Goal: Task Accomplishment & Management: Complete application form

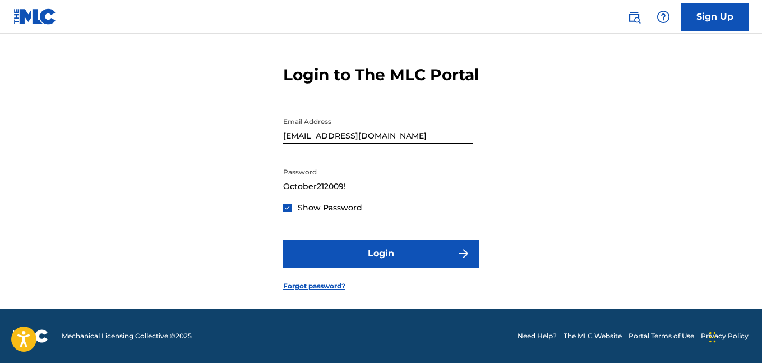
scroll to position [52, 0]
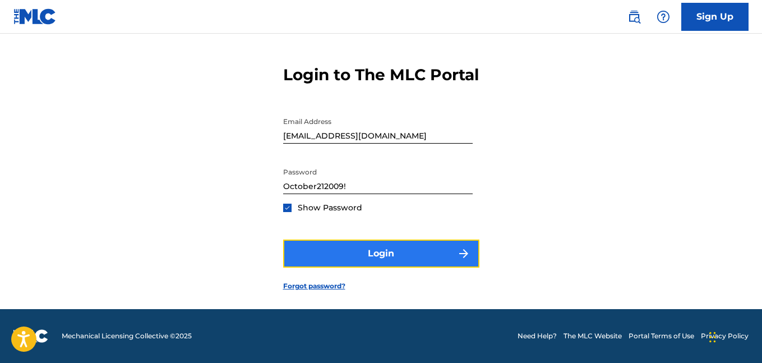
click at [370, 250] on button "Login" at bounding box center [381, 254] width 196 height 28
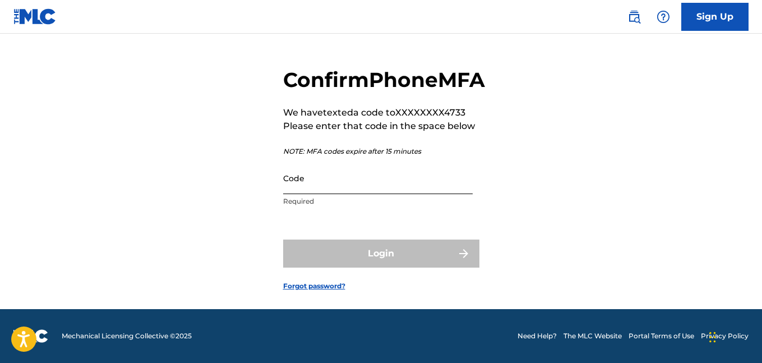
click at [353, 184] on input "Code" at bounding box center [378, 178] width 190 height 32
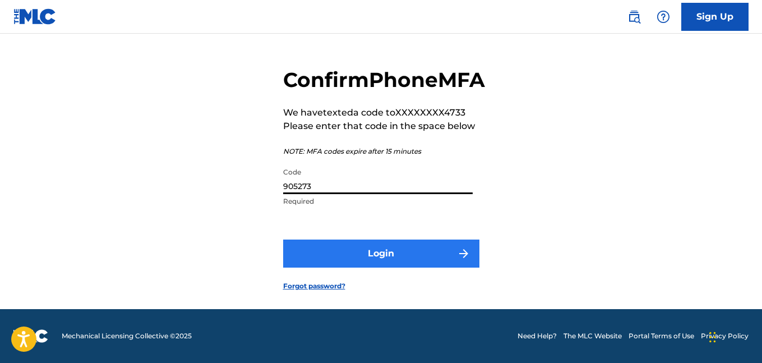
type input "905273"
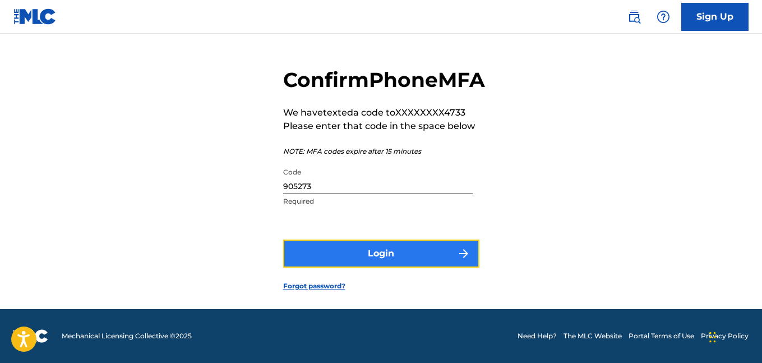
click at [359, 268] on button "Login" at bounding box center [381, 254] width 196 height 28
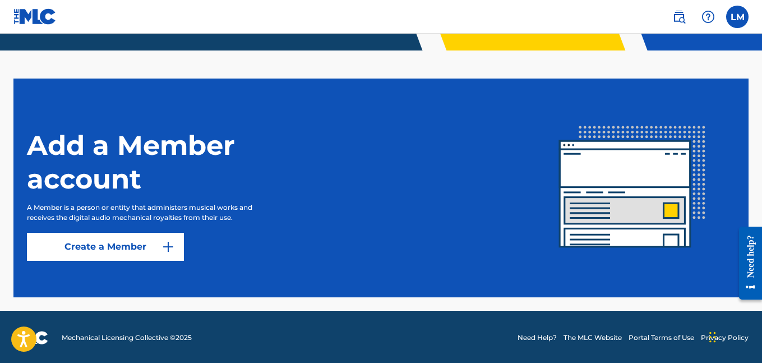
scroll to position [280, 0]
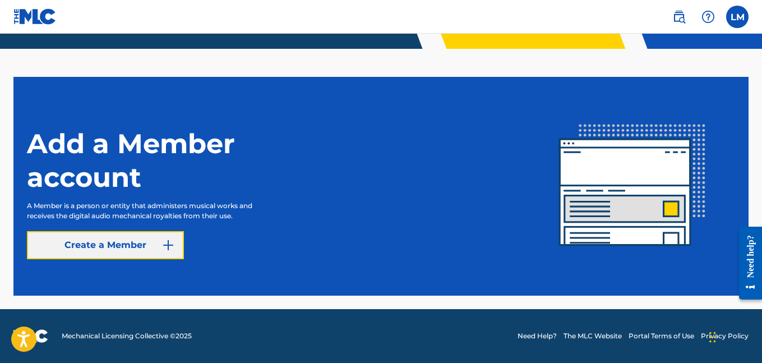
click at [136, 248] on link "Create a Member" at bounding box center [105, 245] width 157 height 28
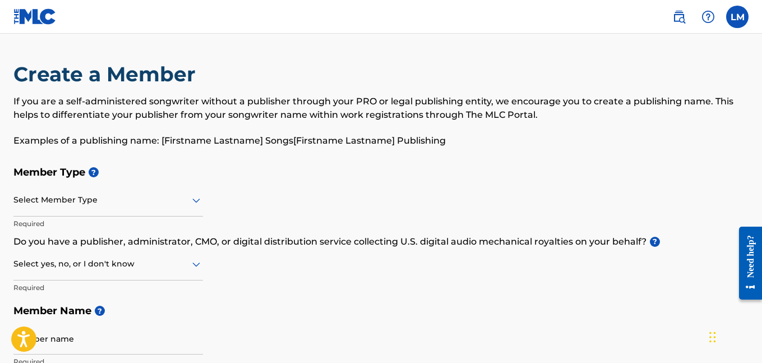
click at [106, 200] on div at bounding box center [108, 200] width 190 height 14
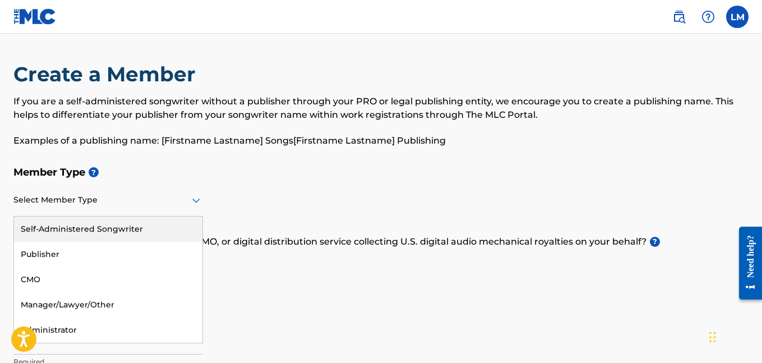
click at [114, 229] on div "Self-Administered Songwriter" at bounding box center [108, 229] width 189 height 25
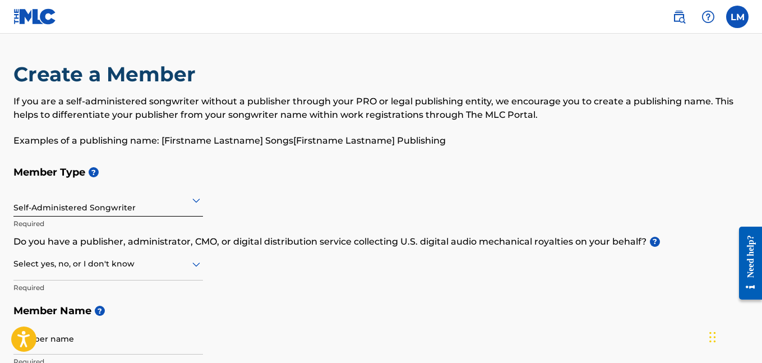
click at [107, 269] on div at bounding box center [108, 264] width 190 height 14
click at [124, 316] on div "No" at bounding box center [108, 318] width 189 height 25
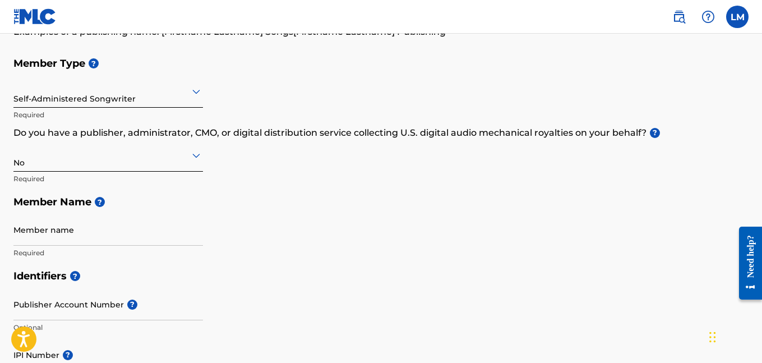
scroll to position [142, 0]
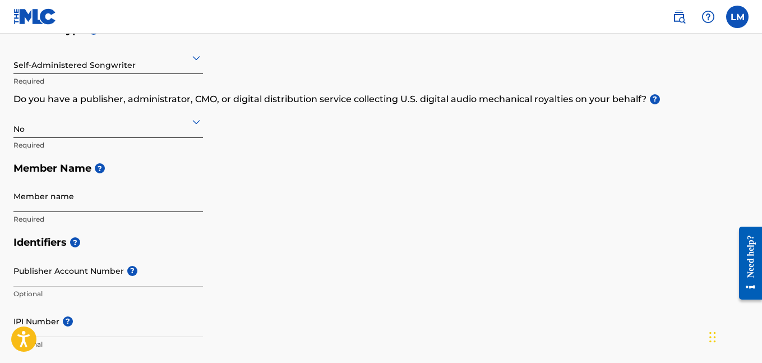
click at [161, 195] on input "Member name" at bounding box center [108, 196] width 190 height 32
click at [646, 124] on div "Member Type ? Self-Administered Songwriter Required Do you have a publisher, ad…" at bounding box center [380, 124] width 735 height 213
click at [116, 205] on input "Livi" at bounding box center [108, 196] width 190 height 32
type input "[PERSON_NAME] [PERSON_NAME] [PERSON_NAME]"
click at [370, 276] on div "Identifiers ? Publisher Account Number ? Optional IPI Number ? Optional ISNI Op…" at bounding box center [380, 319] width 735 height 176
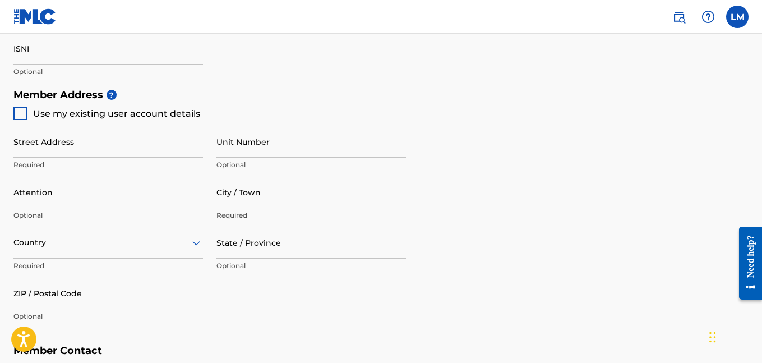
scroll to position [467, 0]
click at [14, 117] on div at bounding box center [19, 111] width 13 height 13
type input "[STREET_ADDRESS][PERSON_NAME]"
type input "Cypress"
type input "77433"
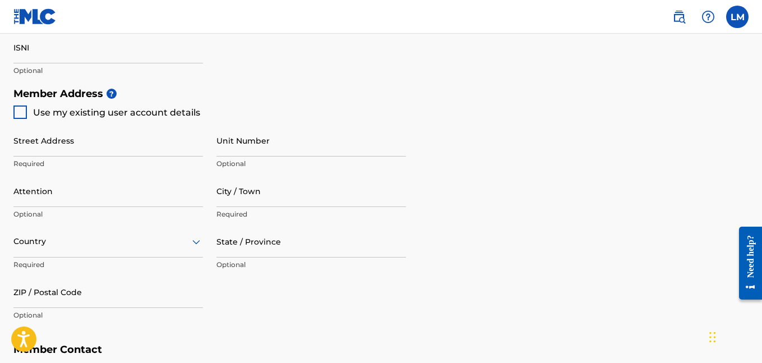
type input "281"
type input "7434733"
type input "[EMAIL_ADDRESS][DOMAIN_NAME]"
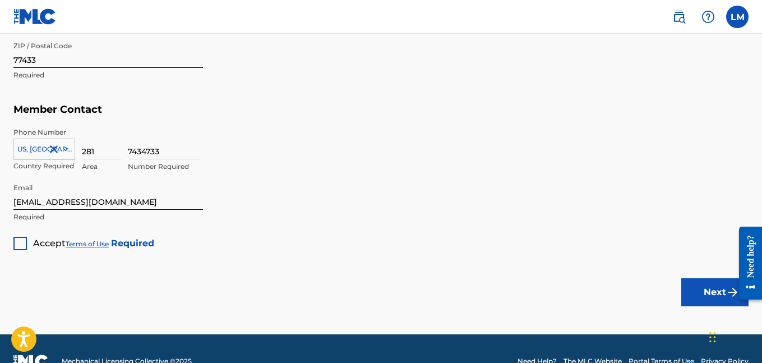
scroll to position [707, 0]
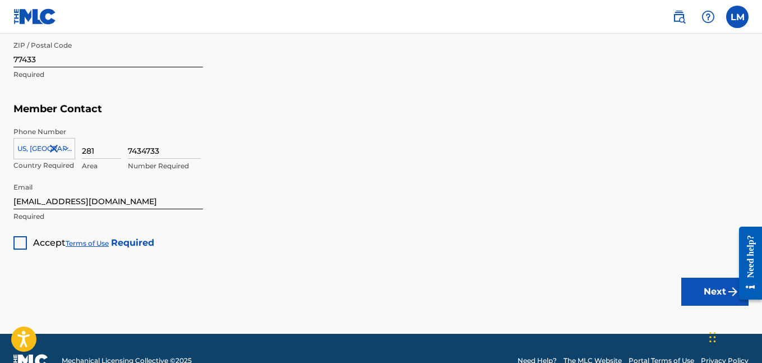
click at [16, 245] on div at bounding box center [19, 242] width 13 height 13
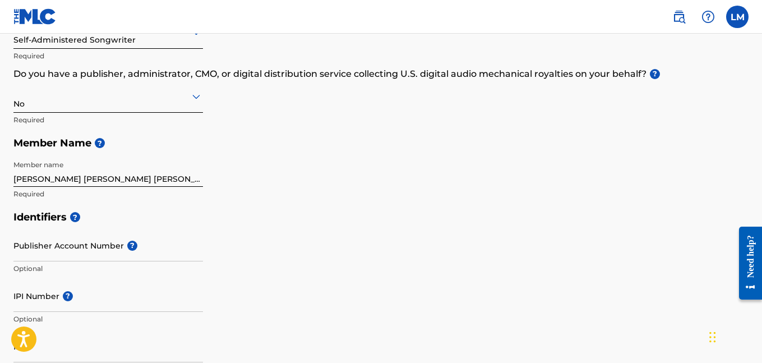
scroll to position [171, 0]
